Goal: Information Seeking & Learning: Find specific fact

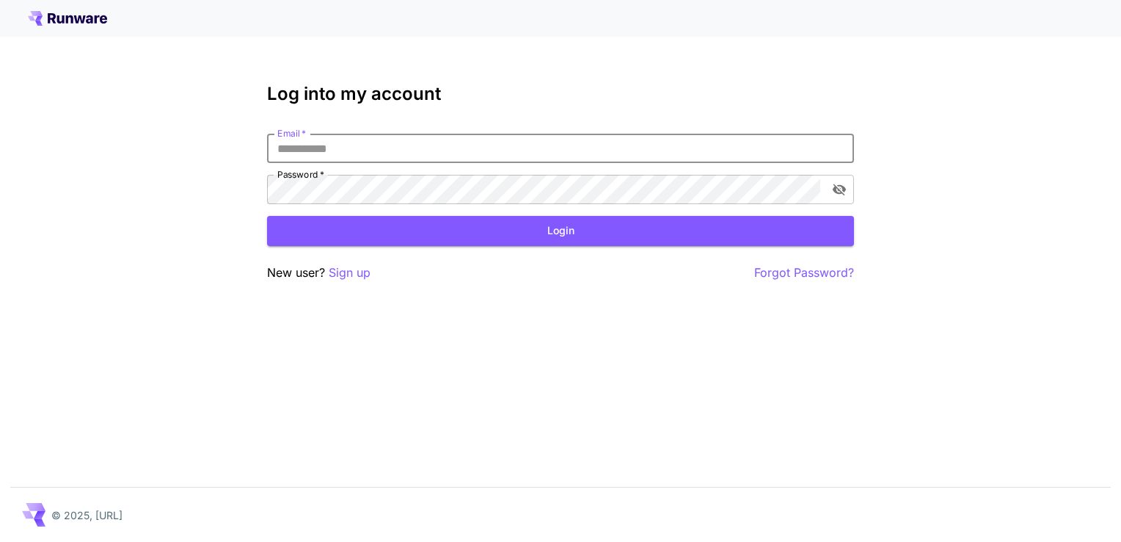
click at [364, 154] on input "Email   *" at bounding box center [560, 148] width 587 height 29
type input "**********"
click at [385, 222] on button "Login" at bounding box center [560, 231] width 587 height 30
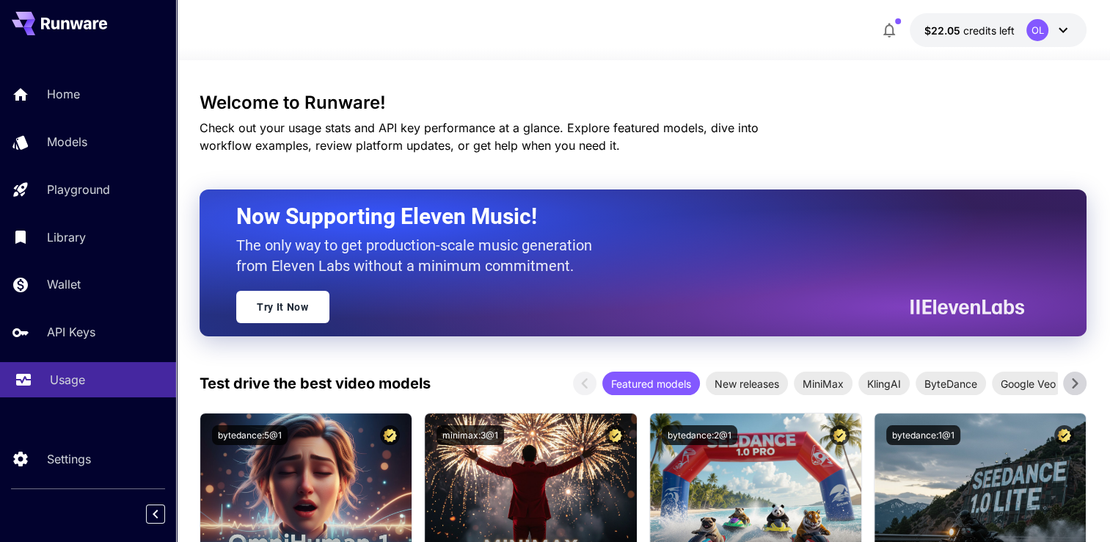
click at [75, 379] on p "Usage" at bounding box center [67, 380] width 35 height 18
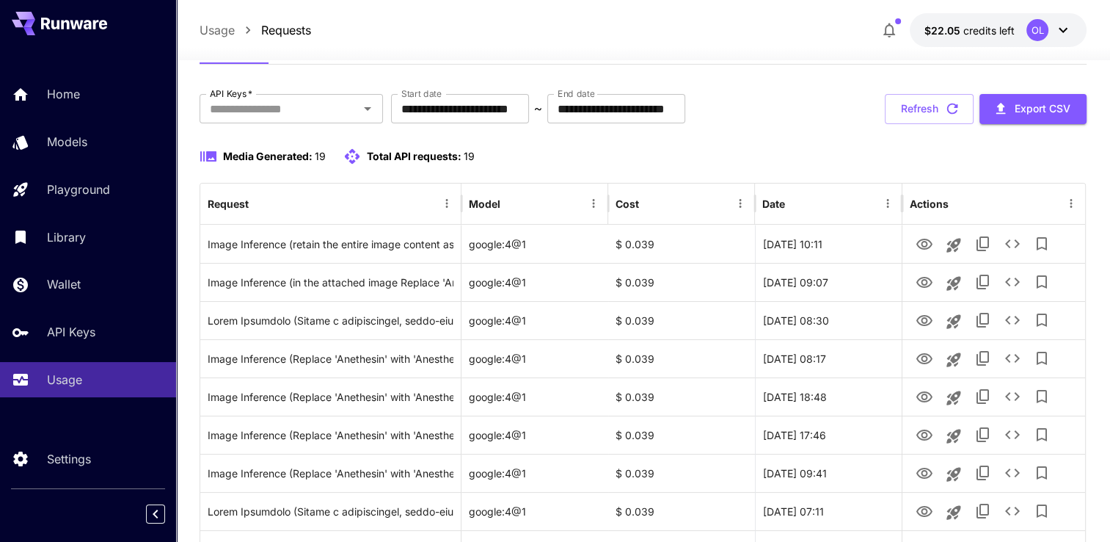
scroll to position [40, 0]
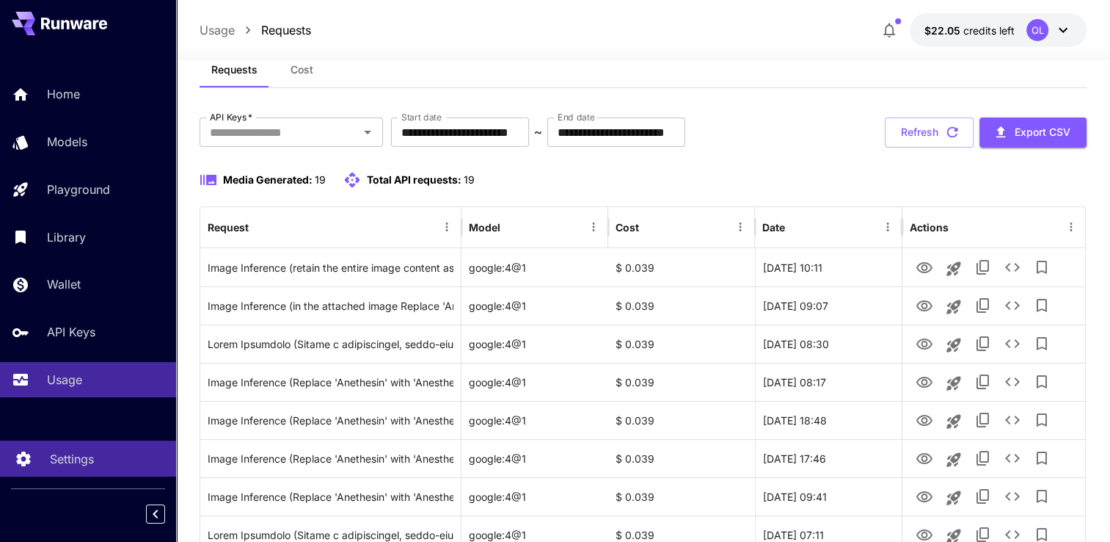
click at [82, 458] on p "Settings" at bounding box center [72, 459] width 44 height 18
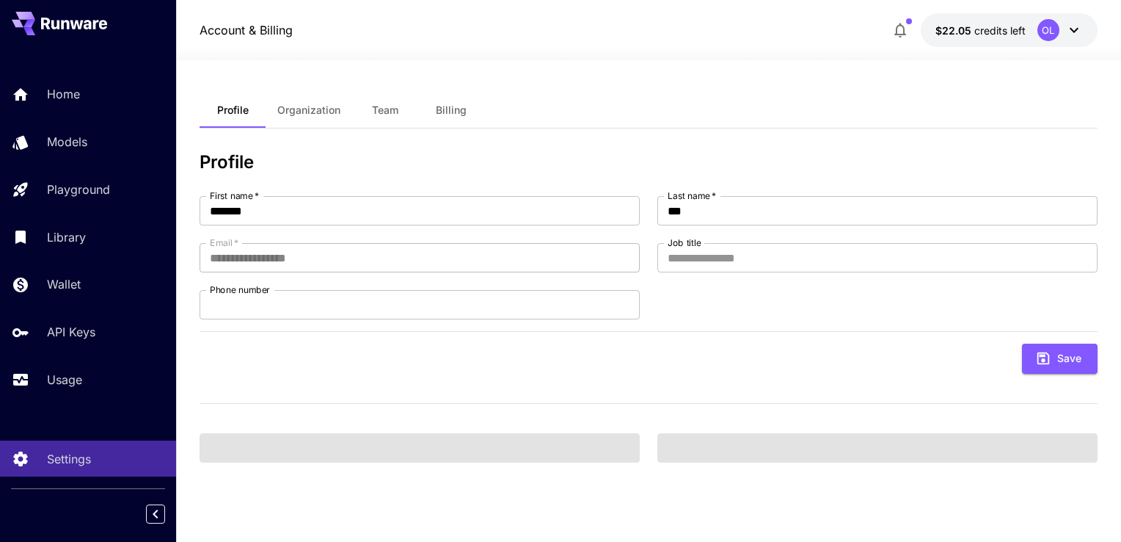
click at [390, 110] on span "Team" at bounding box center [385, 109] width 26 height 13
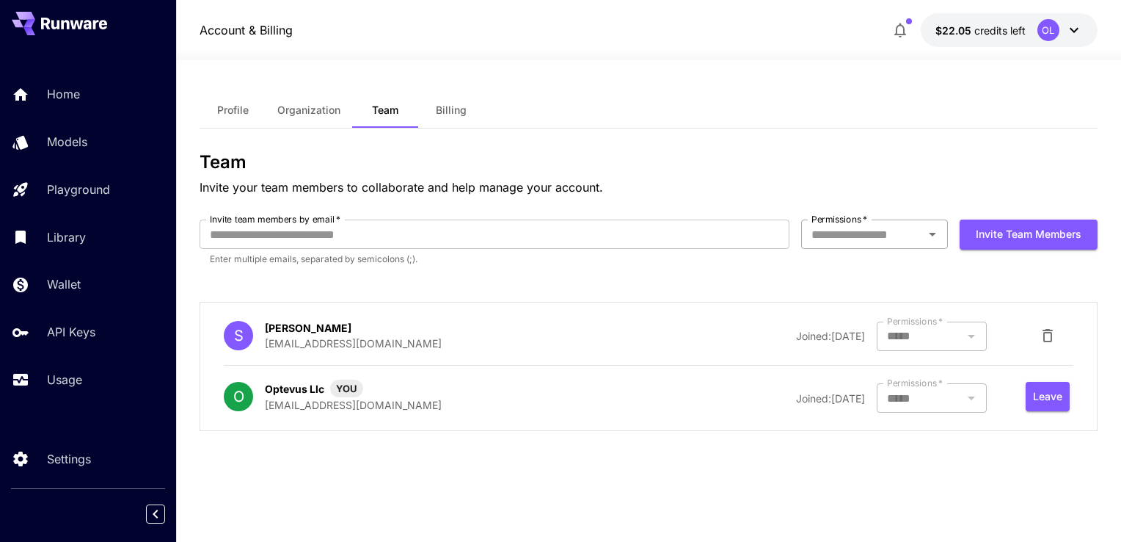
click at [849, 242] on input "Permissions   *" at bounding box center [863, 234] width 114 height 21
click at [655, 258] on p "Enter multiple emails, separated by semicolons (;)." at bounding box center [494, 259] width 569 height 15
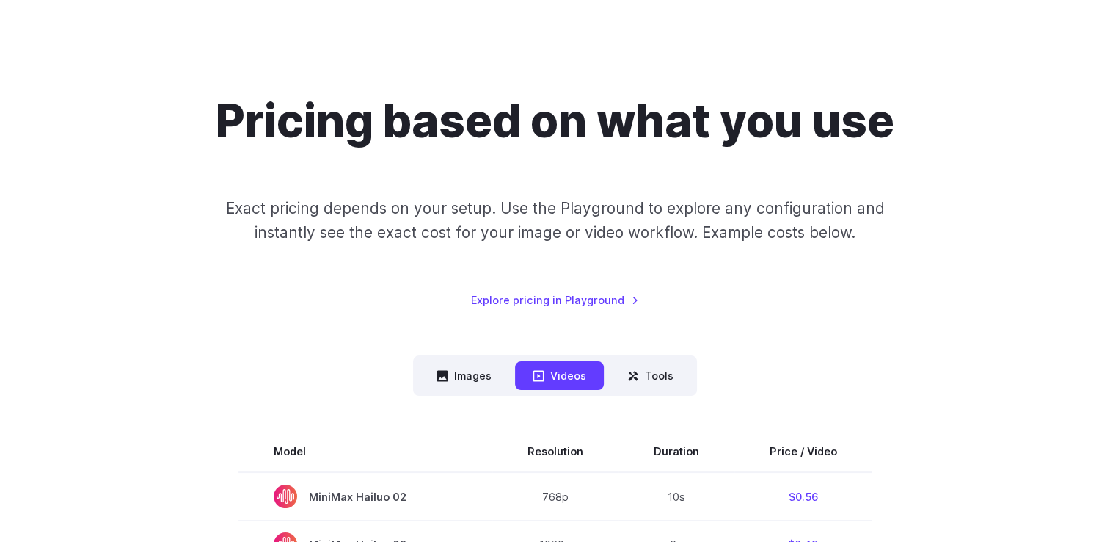
scroll to position [147, 0]
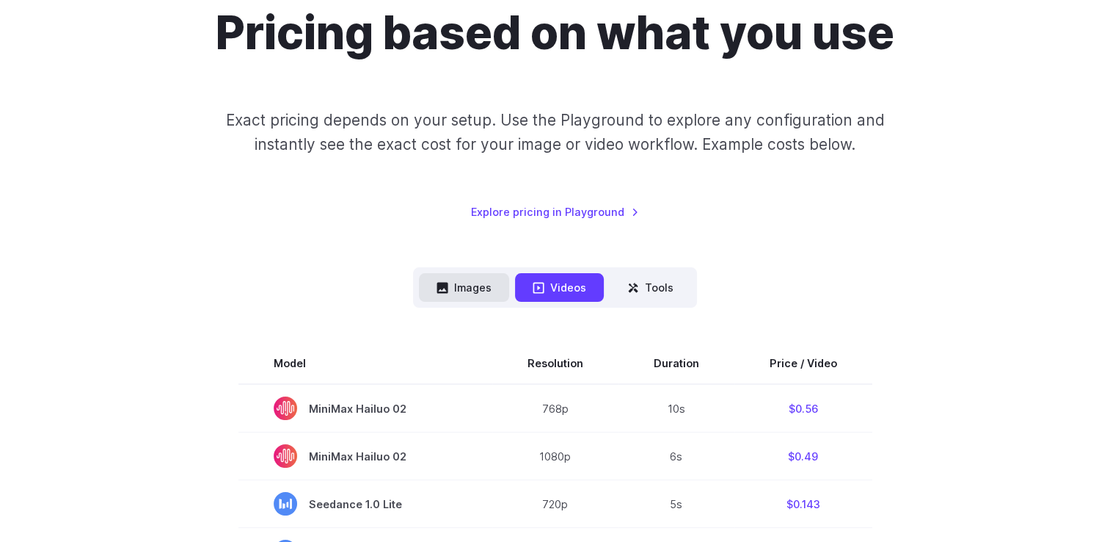
click at [459, 285] on button "Images" at bounding box center [464, 287] width 90 height 29
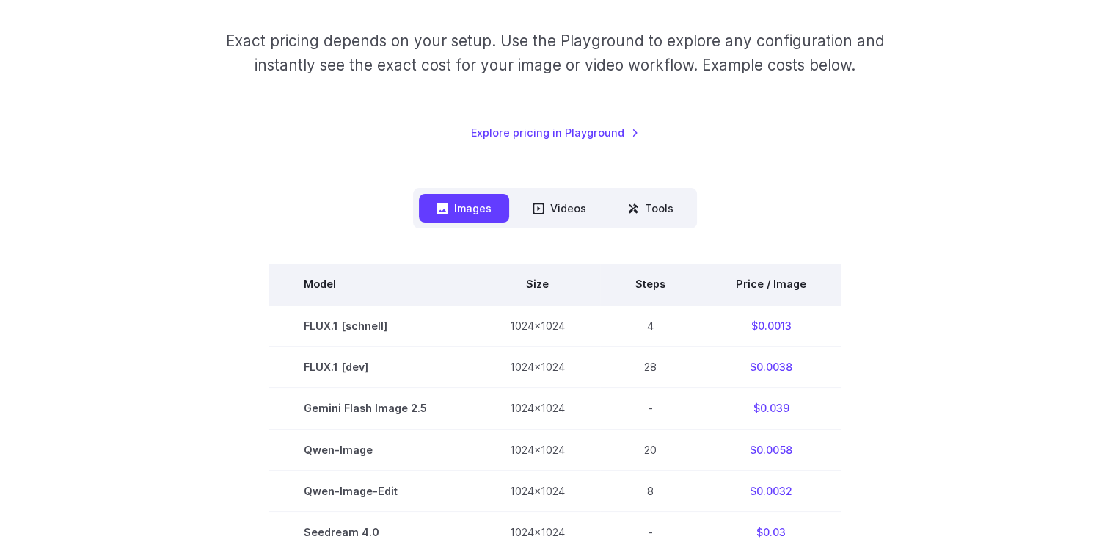
scroll to position [251, 0]
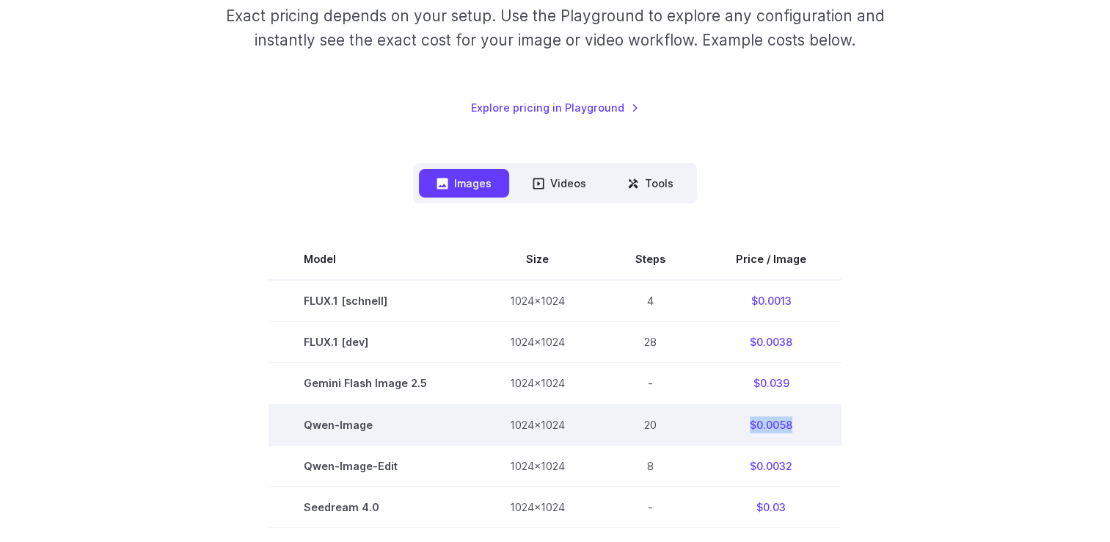
drag, startPoint x: 797, startPoint y: 427, endPoint x: 746, endPoint y: 423, distance: 51.6
click at [746, 423] on td "$0.0058" at bounding box center [771, 424] width 141 height 41
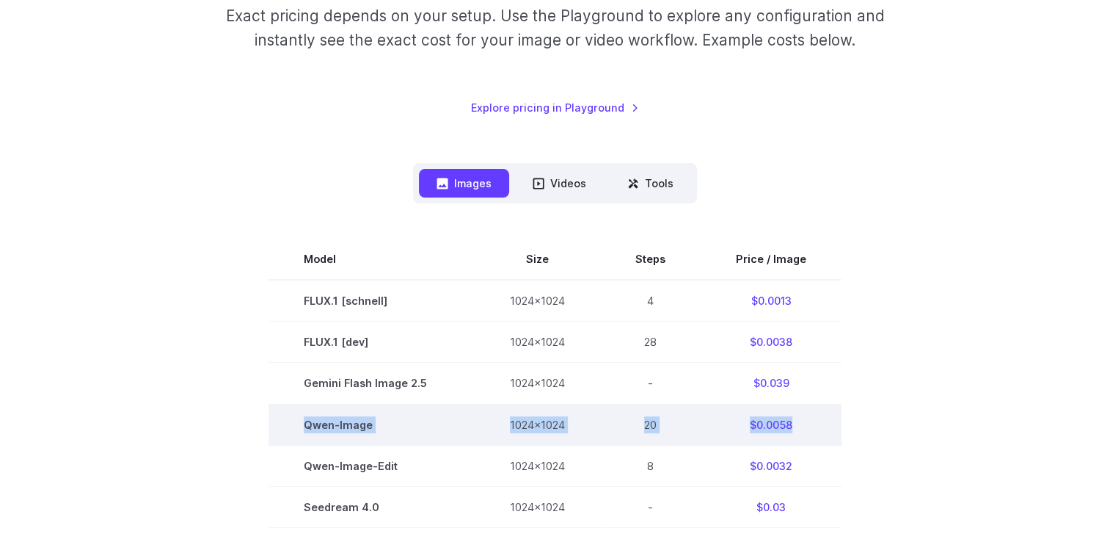
drag, startPoint x: 834, startPoint y: 426, endPoint x: 308, endPoint y: 418, distance: 525.5
click at [308, 418] on tr "Qwen-Image 1024x1024 20 $0.0058" at bounding box center [555, 424] width 573 height 41
copy tr "Qwen-Image 1024x1024 20 $0.0058"
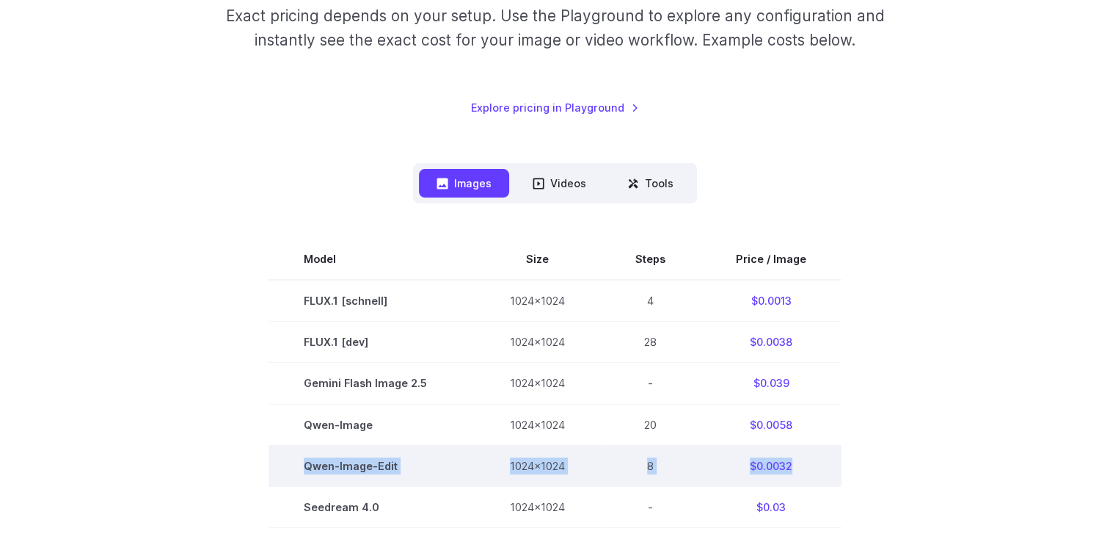
drag, startPoint x: 815, startPoint y: 465, endPoint x: 308, endPoint y: 468, distance: 507.1
click at [308, 468] on tr "Qwen-Image-Edit 1024x1024 8 $0.0032" at bounding box center [555, 465] width 573 height 41
copy tr "Qwen-Image-Edit 1024x1024 8 $0.0032"
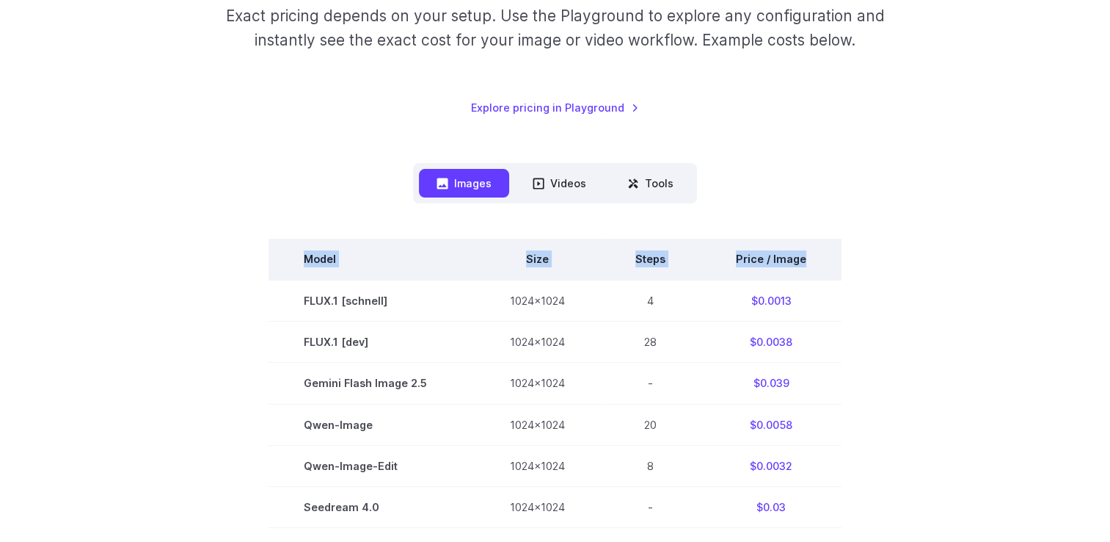
drag, startPoint x: 815, startPoint y: 260, endPoint x: 291, endPoint y: 260, distance: 523.9
click at [291, 260] on tr "Model Size Steps Price / Image" at bounding box center [555, 258] width 573 height 41
copy tr "Model Size Steps Price / Image"
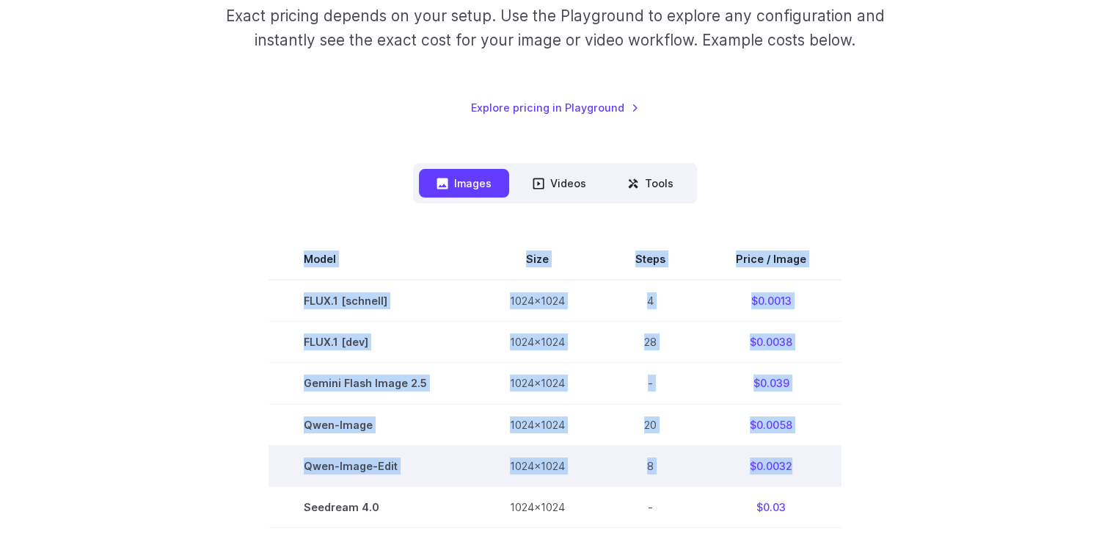
drag, startPoint x: 258, startPoint y: 217, endPoint x: 812, endPoint y: 477, distance: 612.6
copy div "Model Size Steps Price / Image FLUX.1 [schnell] 1024x1024 4 $0.0013 FLUX.1 [dev…"
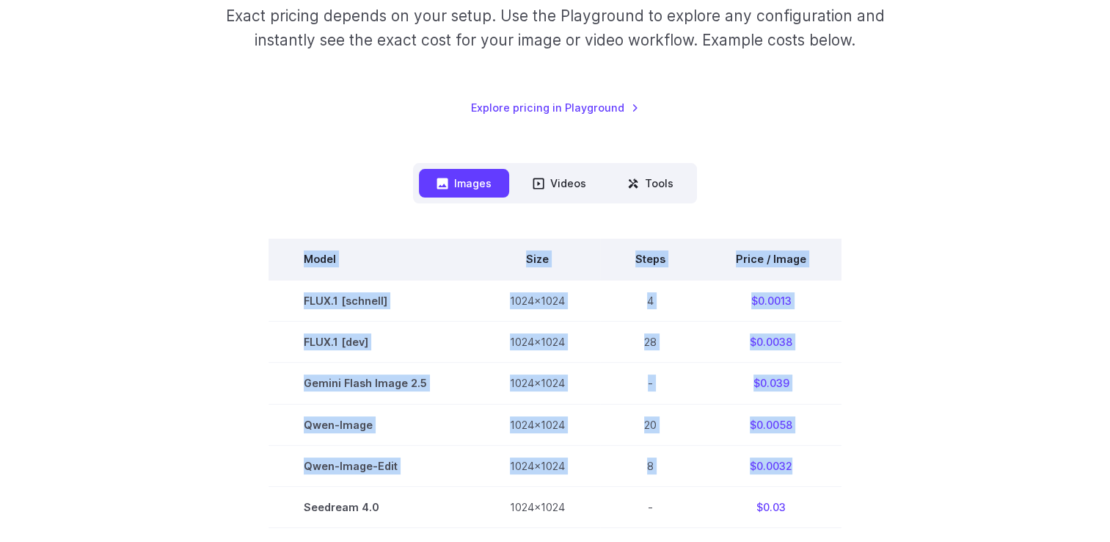
drag, startPoint x: 801, startPoint y: 467, endPoint x: 297, endPoint y: 257, distance: 545.7
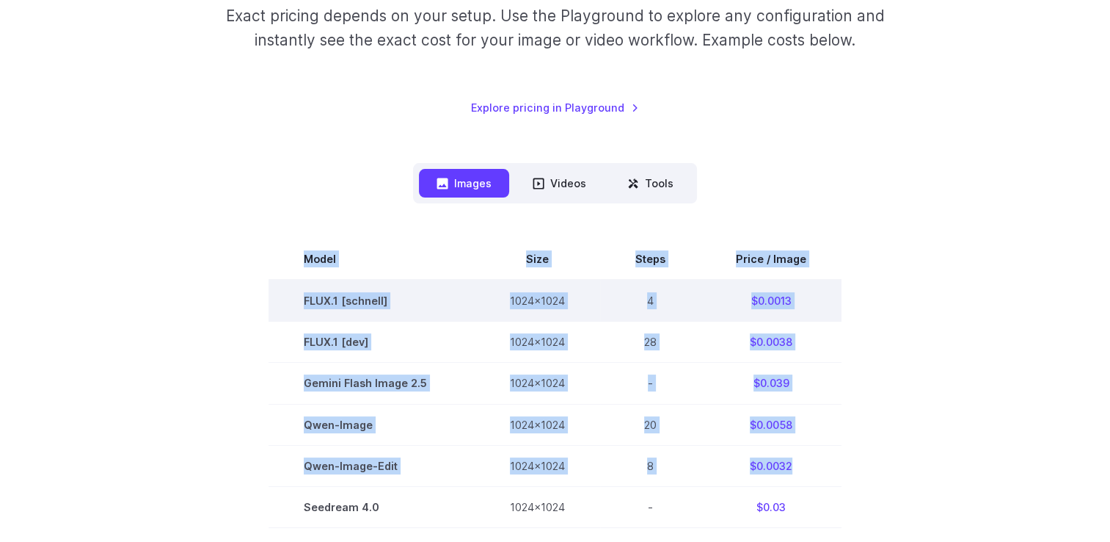
copy tbody "Model Size Steps Price / Image FLUX.1 [schnell] 1024x1024 4 $0.0013 FLUX.1 [dev…"
